Goal: Navigation & Orientation: Find specific page/section

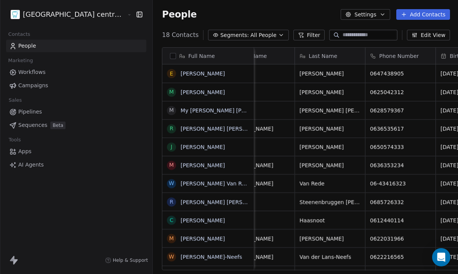
scroll to position [0, 160]
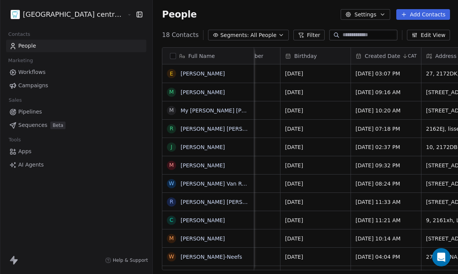
scroll to position [0, 256]
click at [59, 15] on html "Tandheelkundig centrum Sassembourg Contacts People Marketing Workflows Campaign…" at bounding box center [229, 137] width 458 height 274
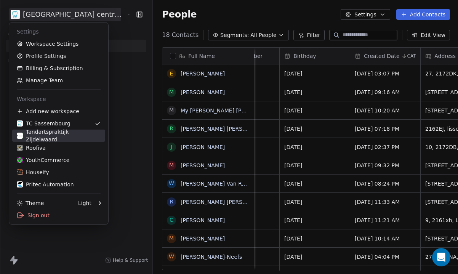
click at [55, 136] on div "Tandartspraktijk Zijdelwaard" at bounding box center [59, 135] width 84 height 15
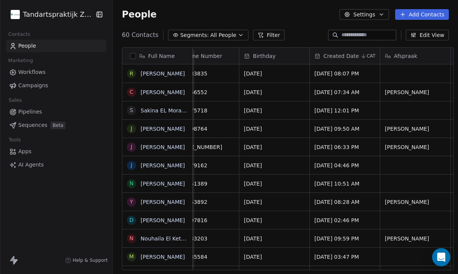
scroll to position [0, 383]
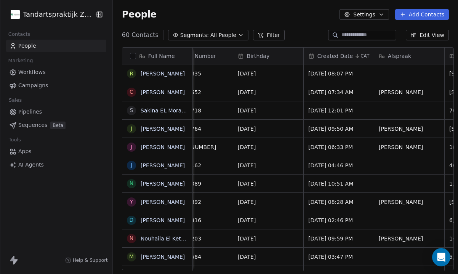
click at [52, 17] on html "Tandartspraktijk Zijdelwaard Contacts People Marketing Workflows Campaigns Sale…" at bounding box center [229, 137] width 458 height 274
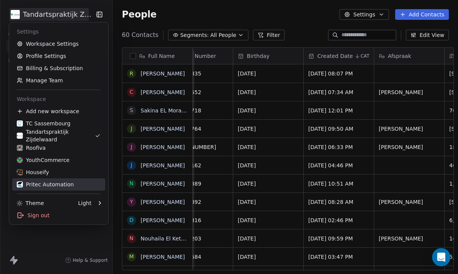
click at [44, 181] on div "Pritec Automation" at bounding box center [45, 185] width 57 height 8
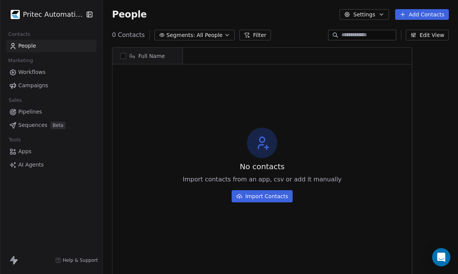
scroll to position [241, 355]
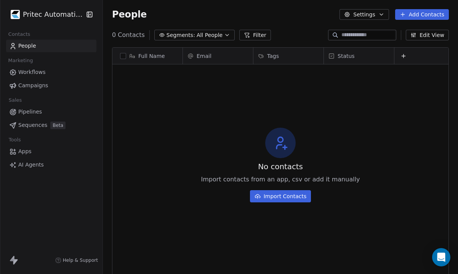
click at [61, 20] on html "Pritec Automation Contacts People Marketing Workflows Campaigns Sales Pipelines…" at bounding box center [229, 137] width 458 height 274
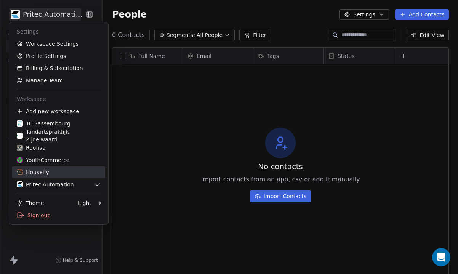
click at [51, 175] on div "Houseify" at bounding box center [59, 172] width 84 height 8
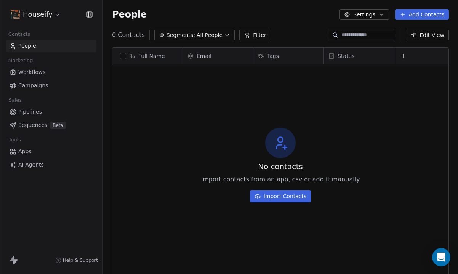
scroll to position [241, 355]
click at [42, 14] on html "Houseify Contacts People Marketing Workflows Campaigns Sales Pipelines Sequence…" at bounding box center [229, 137] width 458 height 274
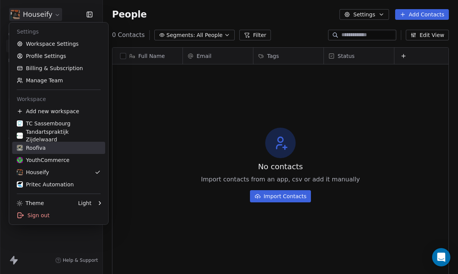
click at [72, 147] on div "Roofiva" at bounding box center [59, 148] width 84 height 8
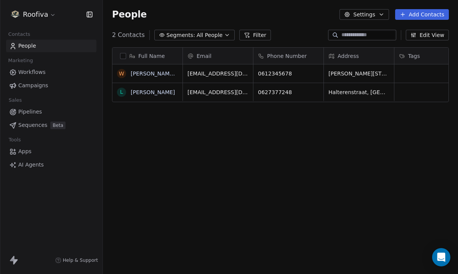
scroll to position [241, 355]
click at [34, 18] on html "Roofiva Contacts People Marketing Workflows Campaigns Sales Pipelines Sequences…" at bounding box center [229, 137] width 458 height 274
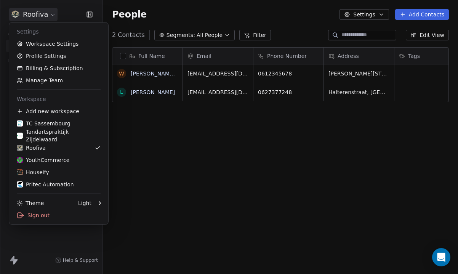
click at [146, 146] on html "Roofiva Contacts People Marketing Workflows Campaigns Sales Pipelines Sequences…" at bounding box center [229, 137] width 458 height 274
